Goal: Task Accomplishment & Management: Manage account settings

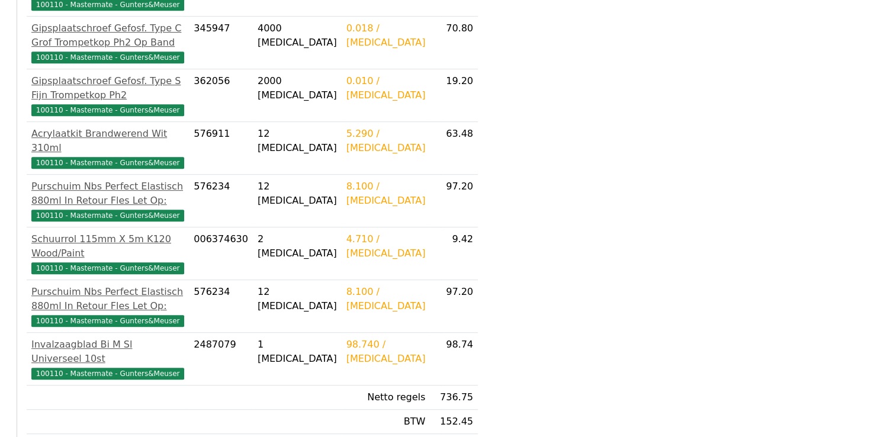
scroll to position [651, 0]
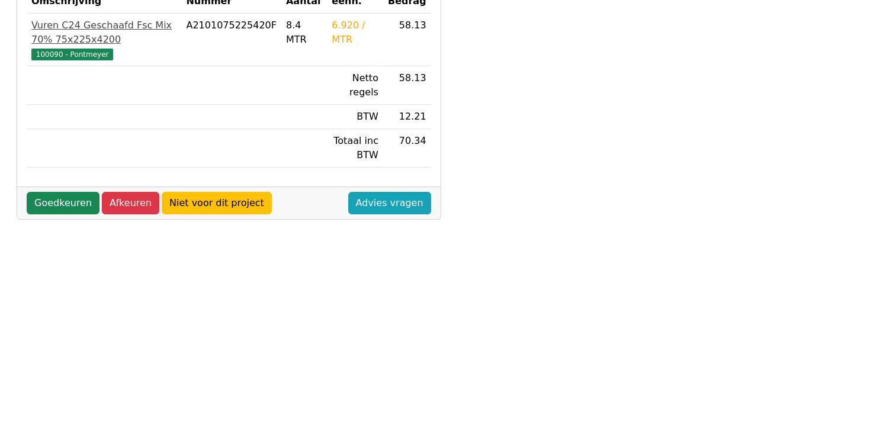
scroll to position [355, 0]
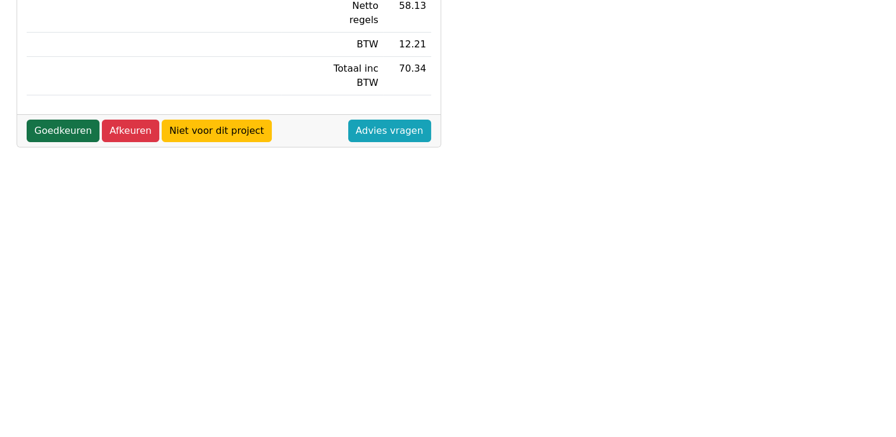
click at [57, 131] on link "Goedkeuren" at bounding box center [63, 131] width 73 height 22
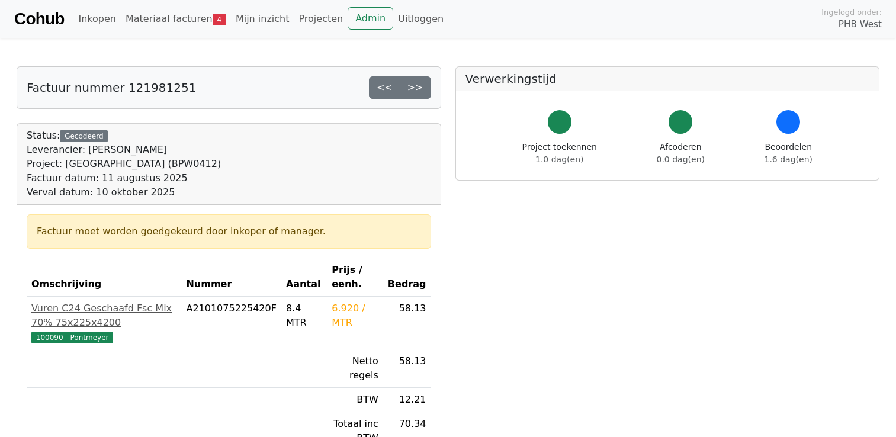
scroll to position [355, 0]
